Goal: Find specific page/section: Find specific page/section

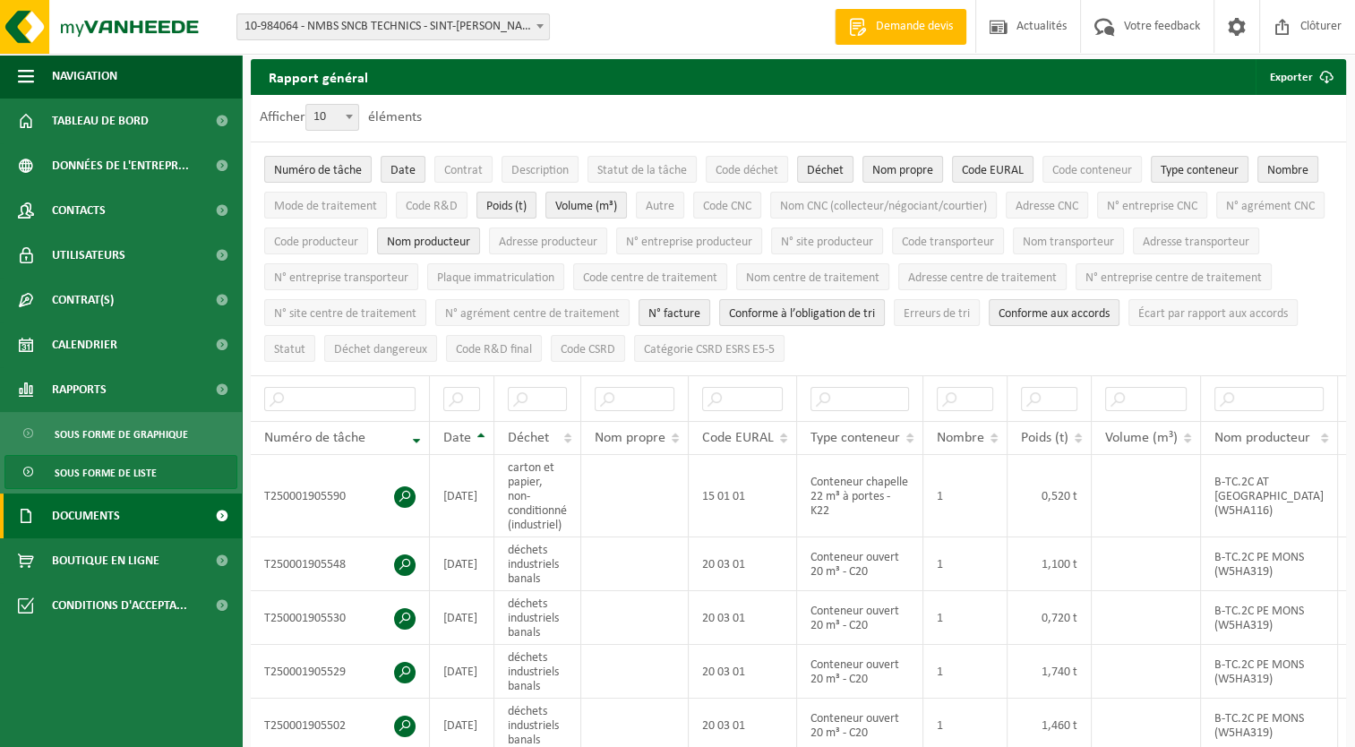
click at [98, 514] on span "Documents" at bounding box center [86, 516] width 68 height 45
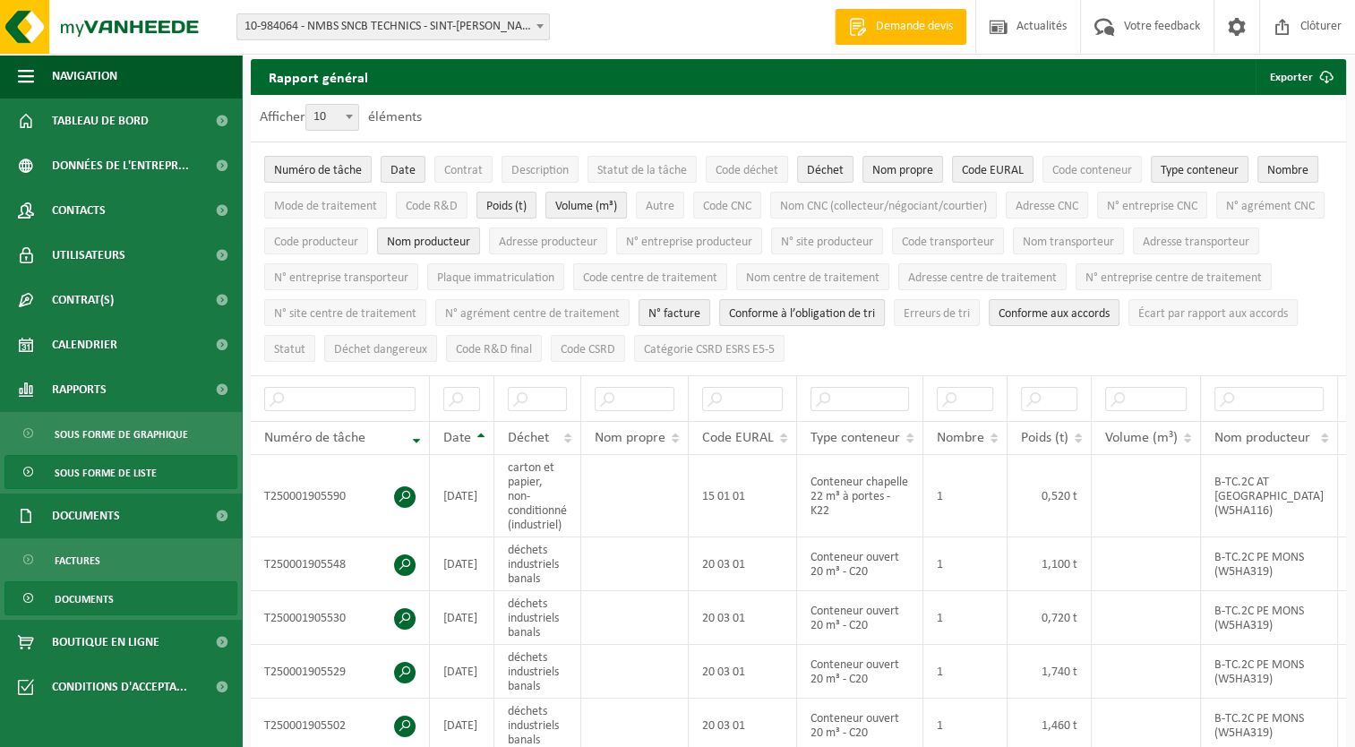
click at [83, 596] on span "Documents" at bounding box center [84, 599] width 59 height 34
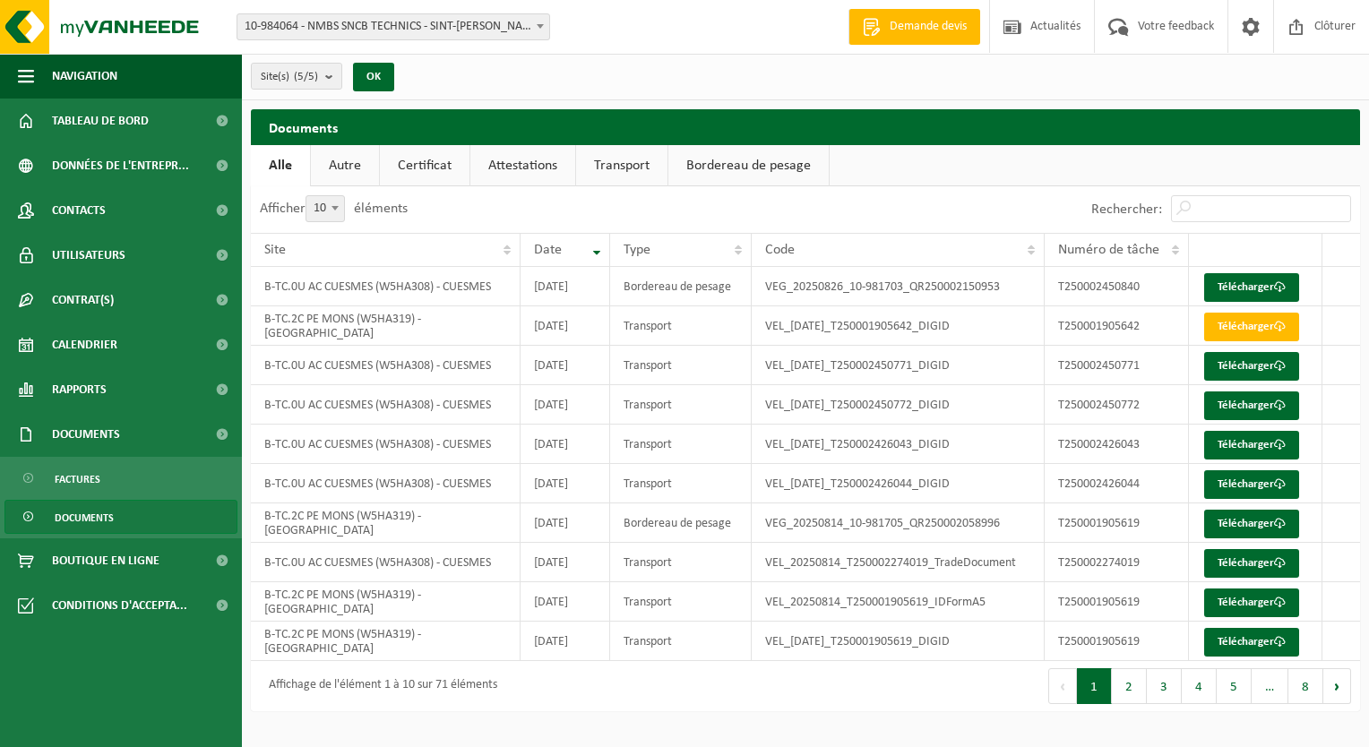
click at [348, 170] on link "Autre" at bounding box center [345, 165] width 68 height 41
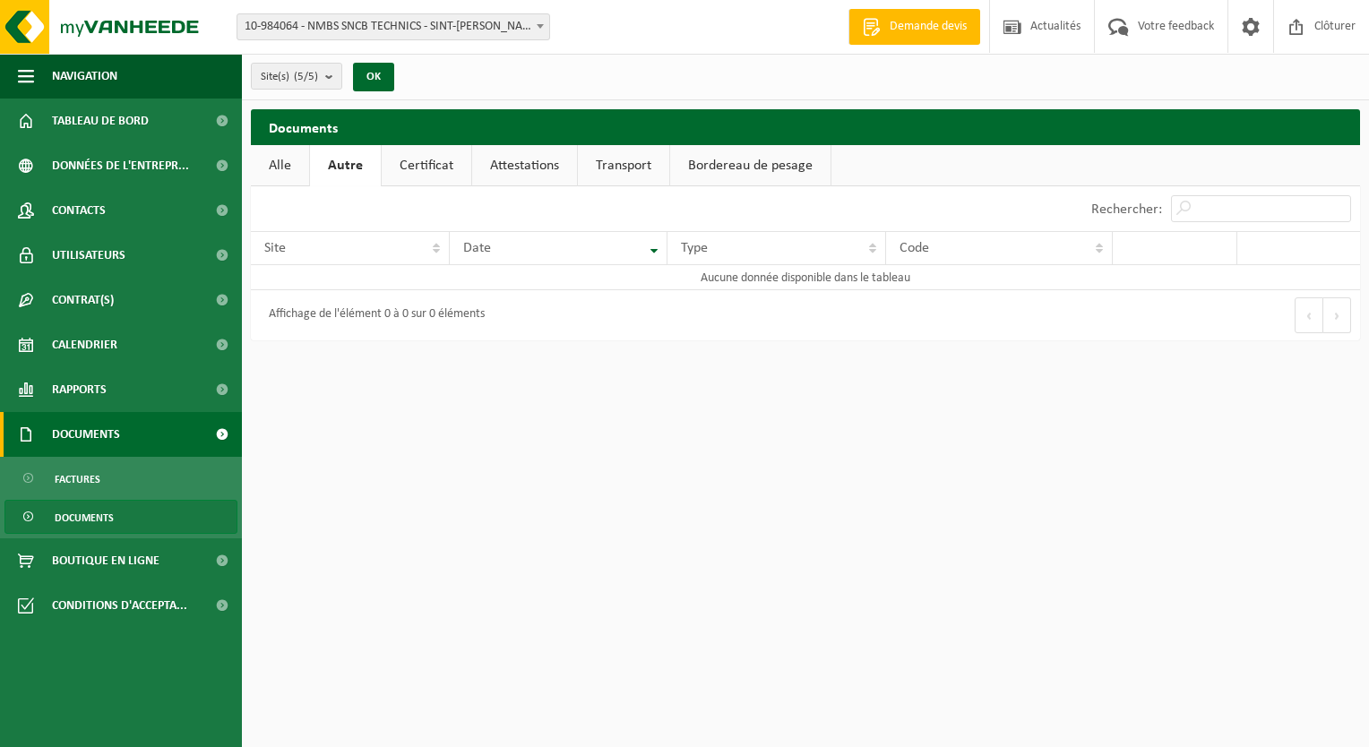
click at [99, 432] on span "Documents" at bounding box center [86, 434] width 68 height 45
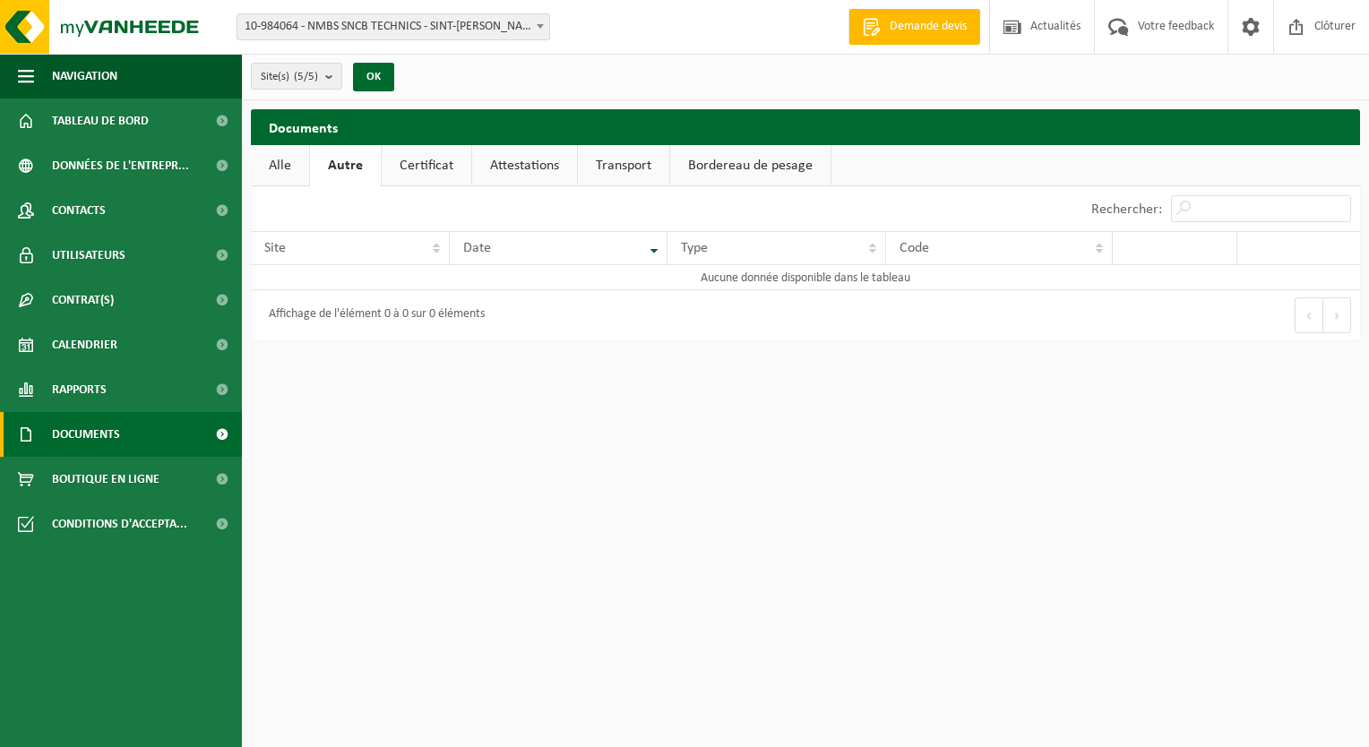
click at [99, 432] on span "Documents" at bounding box center [86, 434] width 68 height 45
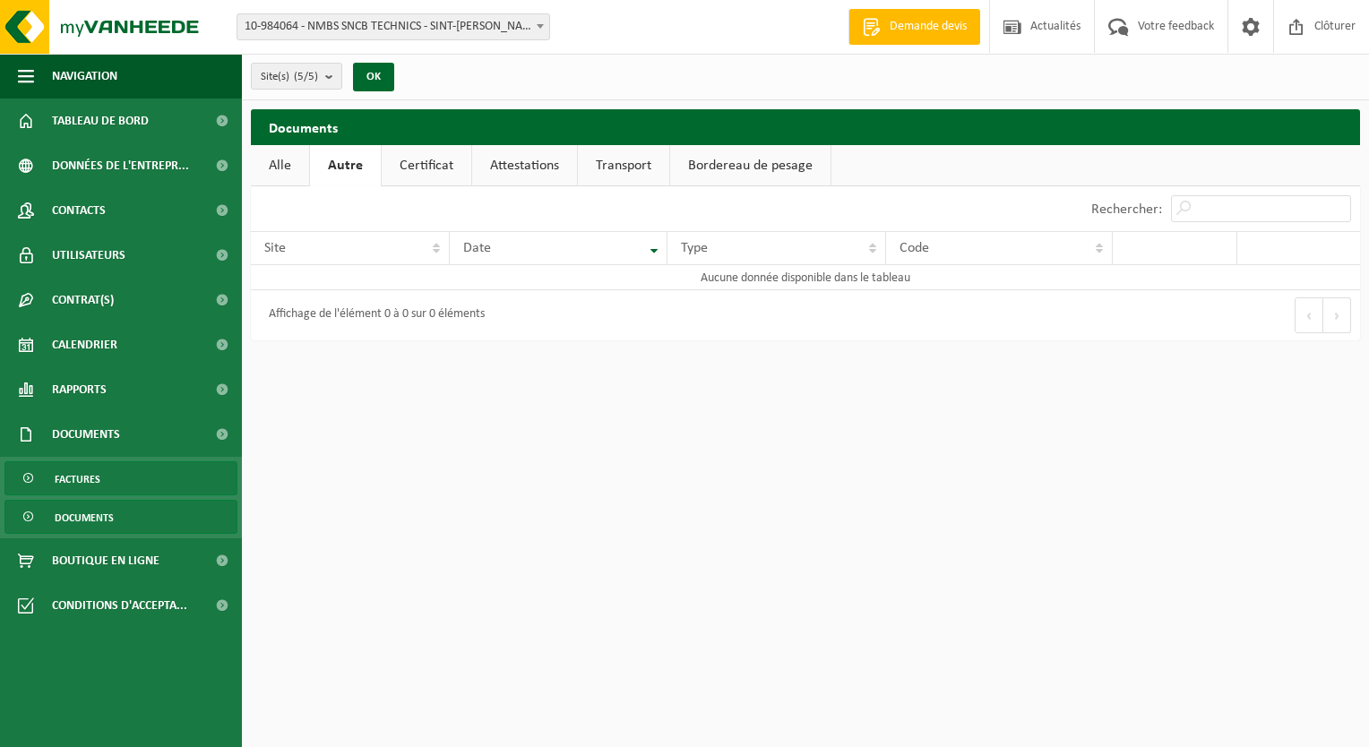
click at [86, 479] on span "Factures" at bounding box center [78, 479] width 46 height 34
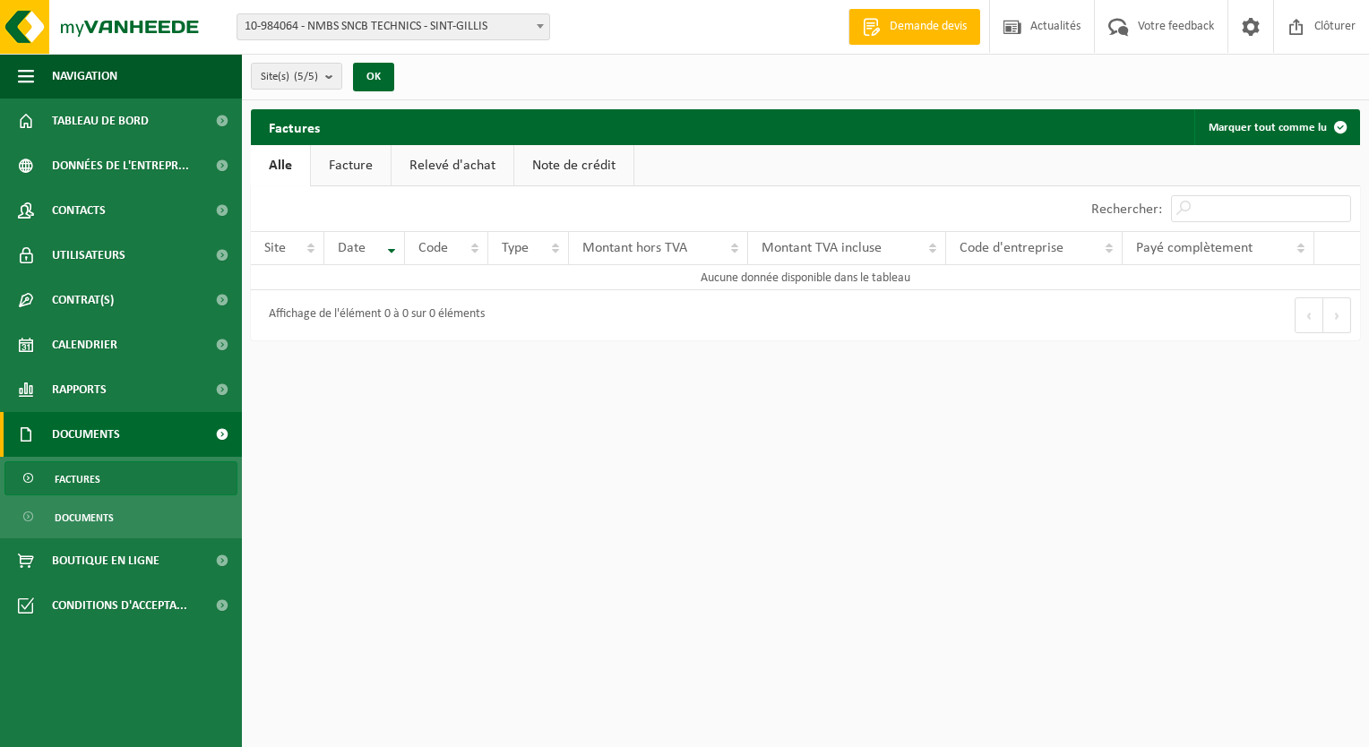
click at [354, 168] on link "Facture" at bounding box center [351, 165] width 80 height 41
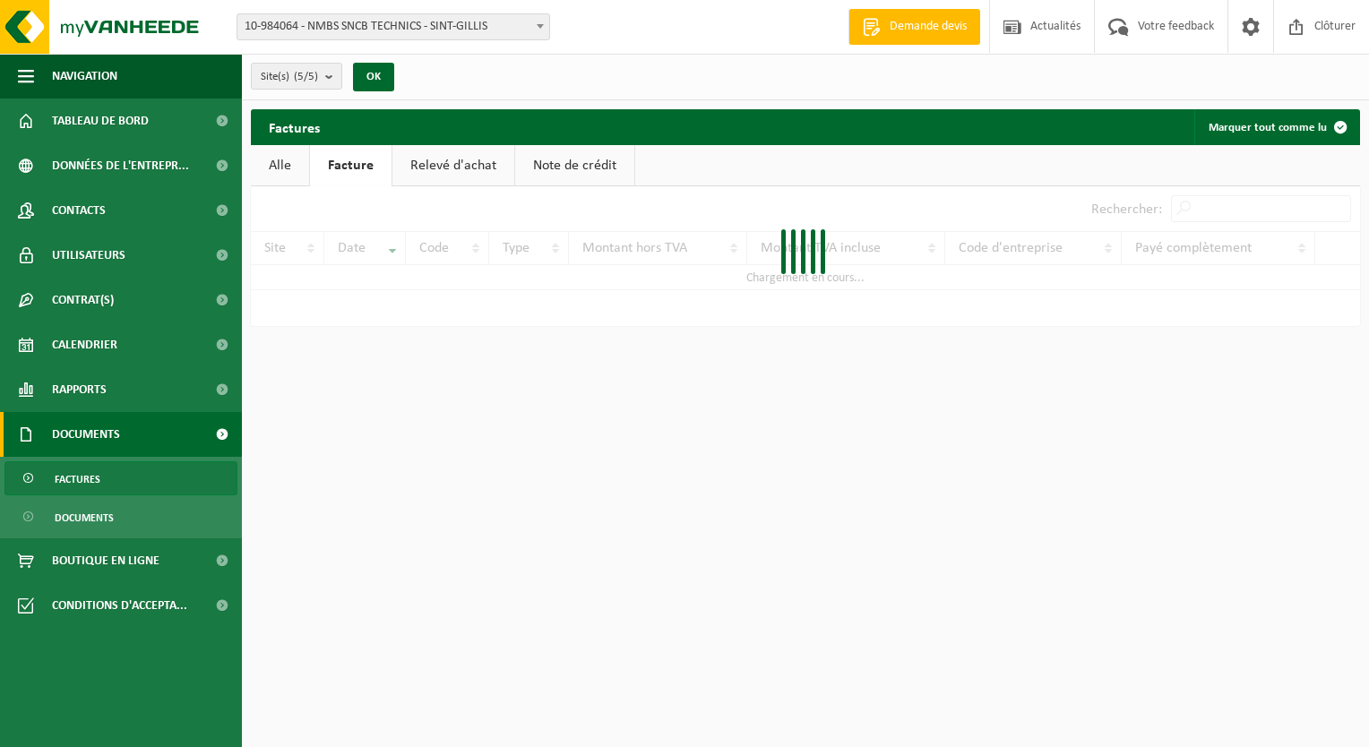
click at [459, 168] on link "Relevé d'achat" at bounding box center [453, 165] width 122 height 41
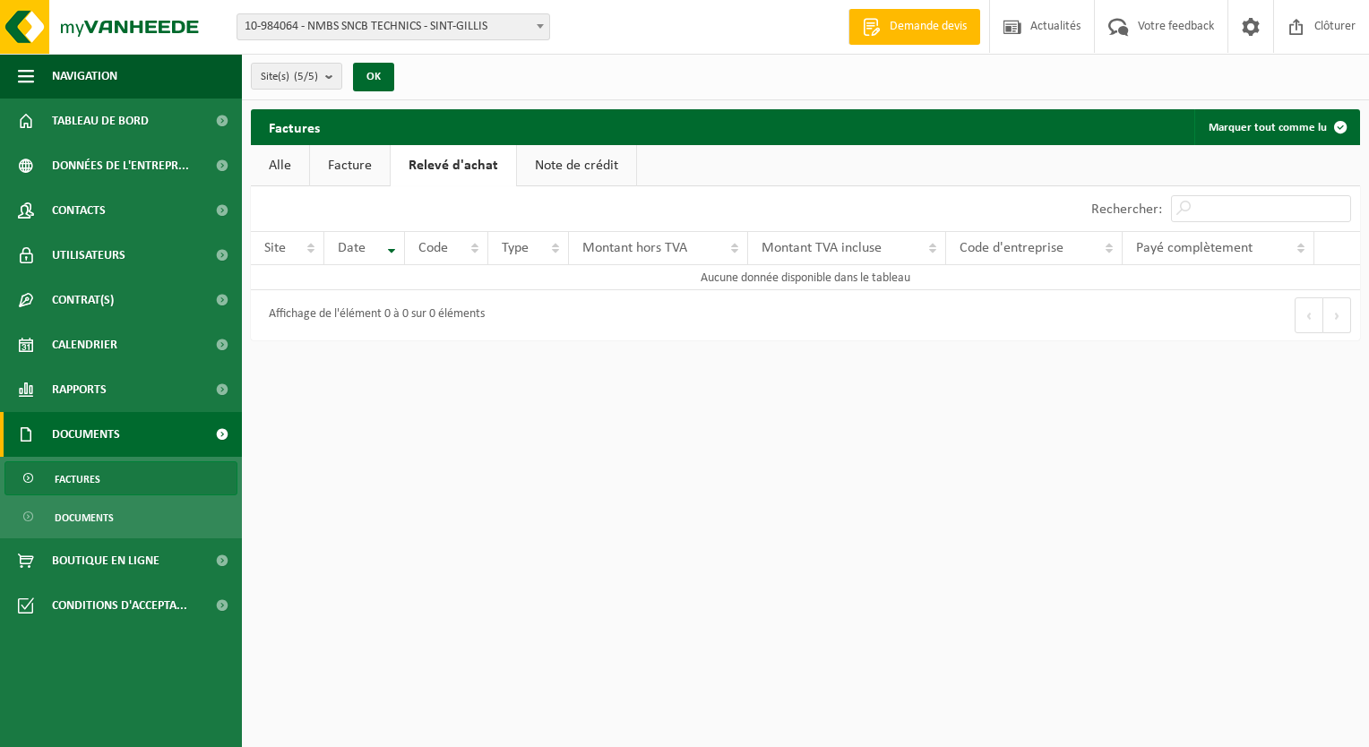
click at [554, 165] on link "Note de crédit" at bounding box center [576, 165] width 119 height 41
click at [459, 160] on link "Relevé d'achat" at bounding box center [452, 165] width 122 height 41
click at [342, 168] on link "Facture" at bounding box center [350, 165] width 80 height 41
click at [495, 407] on html "Site: 10-984064 - NMBS SNCB TECHNICS - SINT-GILLIS 10-981703 - B-TC.0U AC CUESM…" at bounding box center [684, 373] width 1369 height 747
